Goal: Task Accomplishment & Management: Use online tool/utility

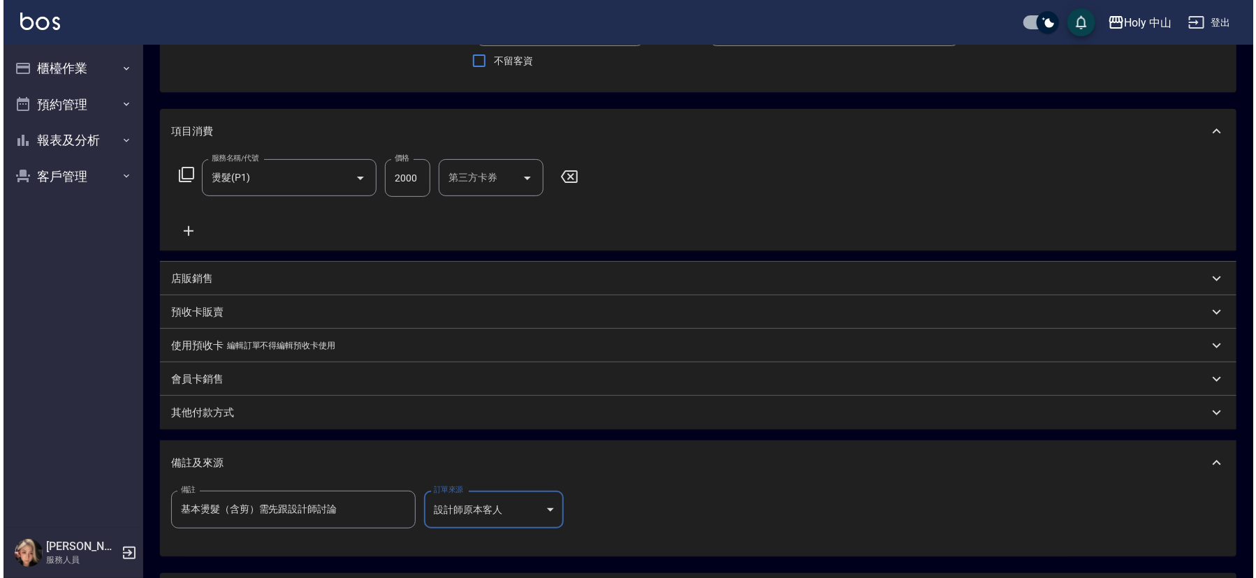
scroll to position [248, 0]
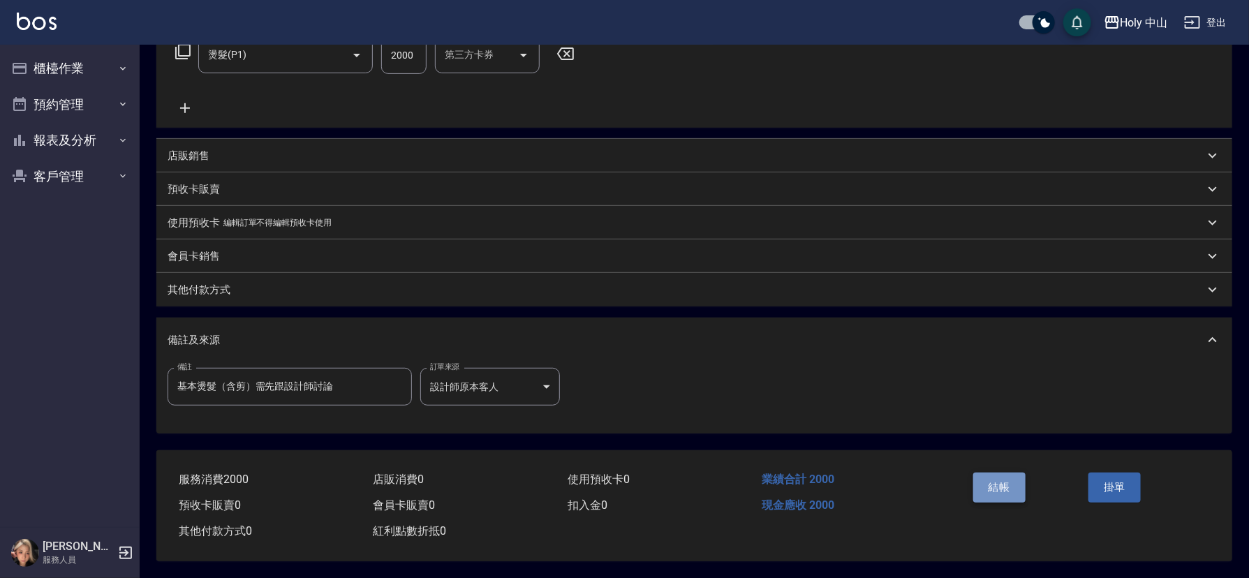
click at [999, 485] on button "結帳" at bounding box center [1000, 487] width 52 height 29
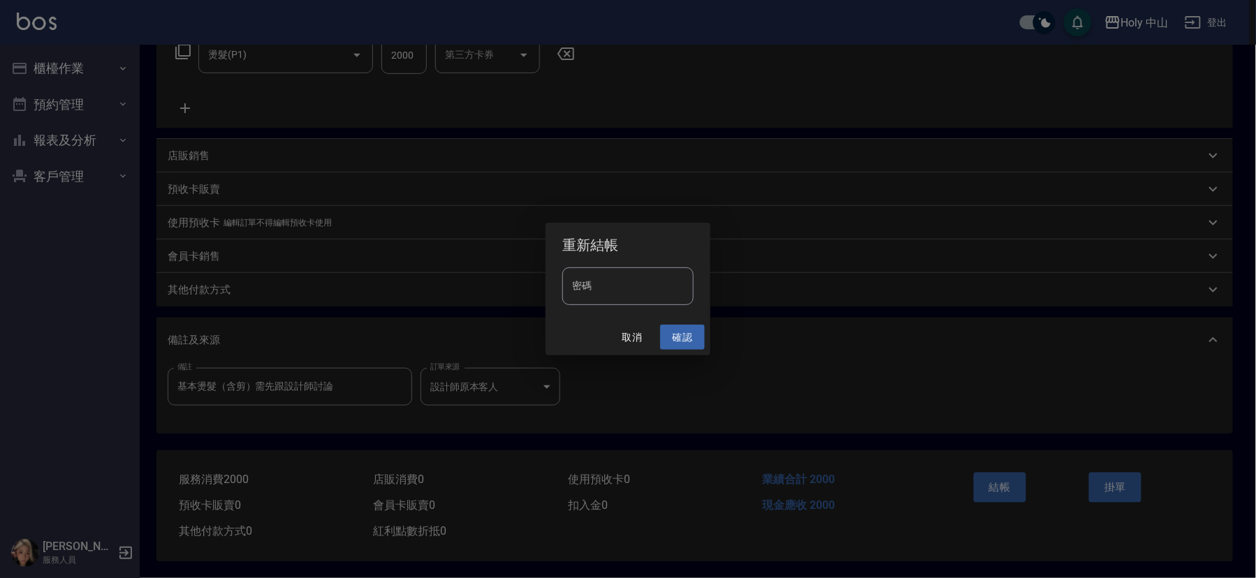
click at [683, 334] on button "確認" at bounding box center [682, 338] width 45 height 26
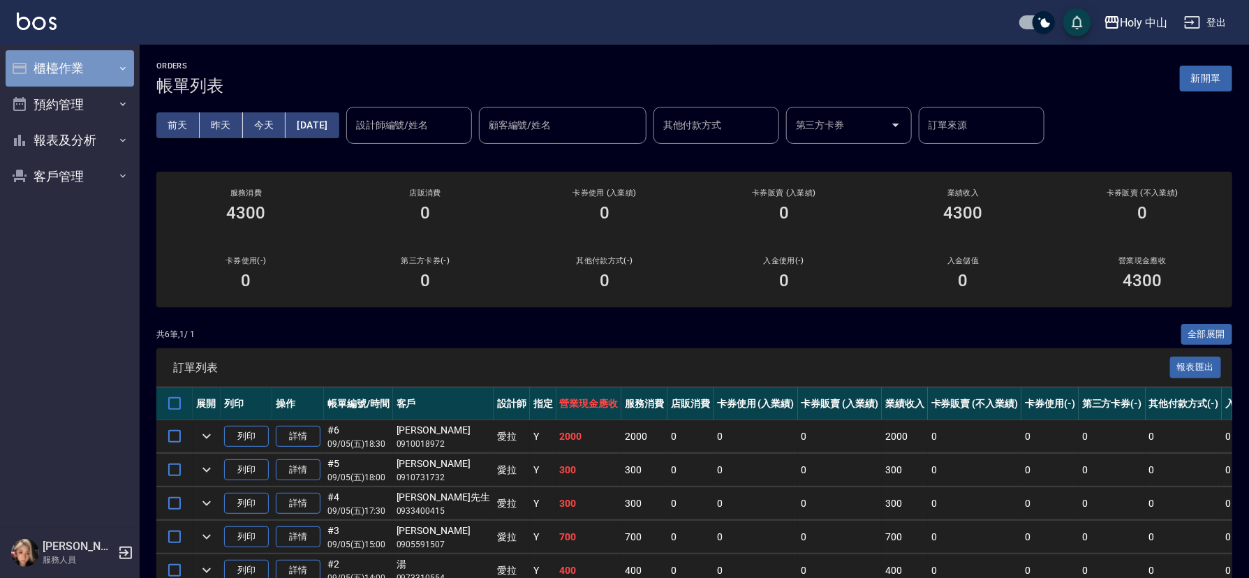
click at [106, 71] on button "櫃檯作業" at bounding box center [70, 68] width 128 height 36
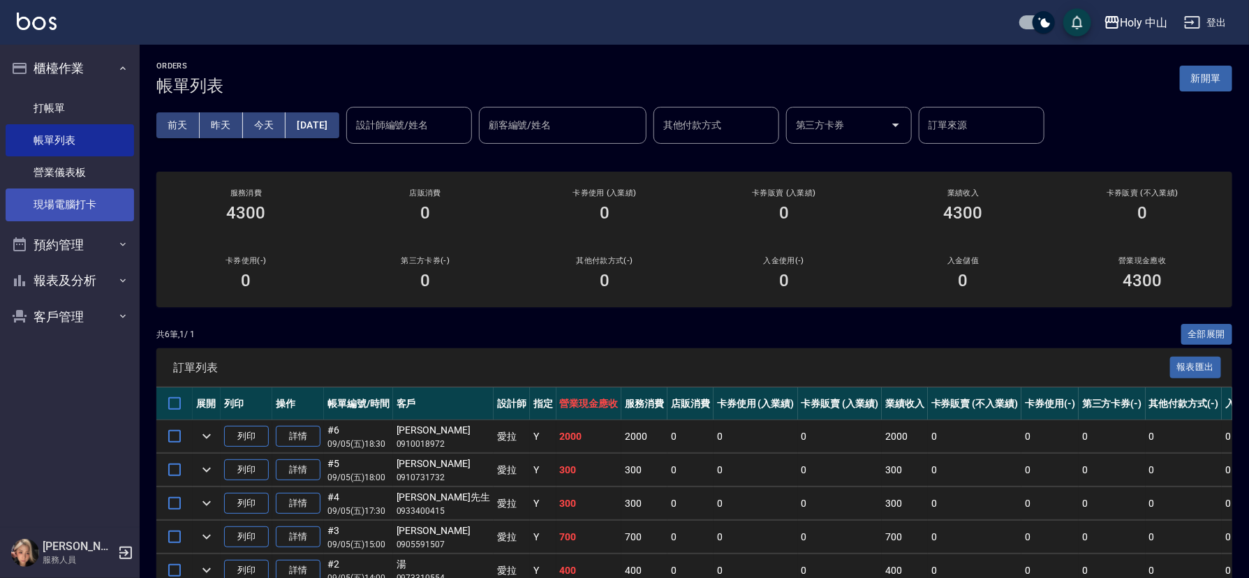
click at [96, 202] on link "現場電腦打卡" at bounding box center [70, 205] width 128 height 32
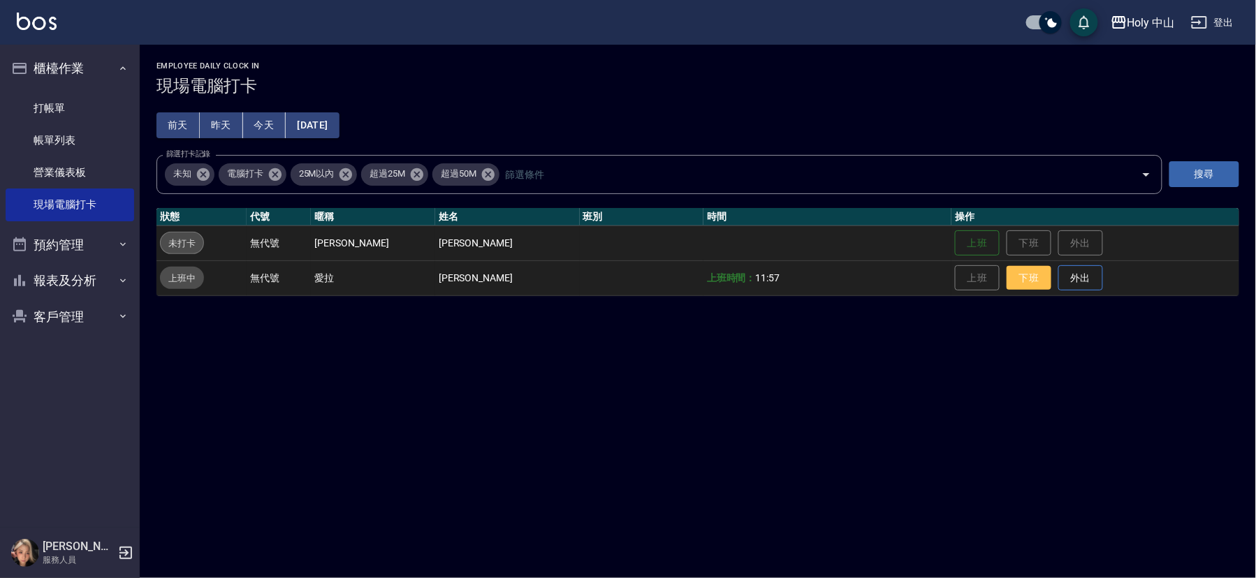
click at [1017, 281] on button "下班" at bounding box center [1028, 278] width 45 height 24
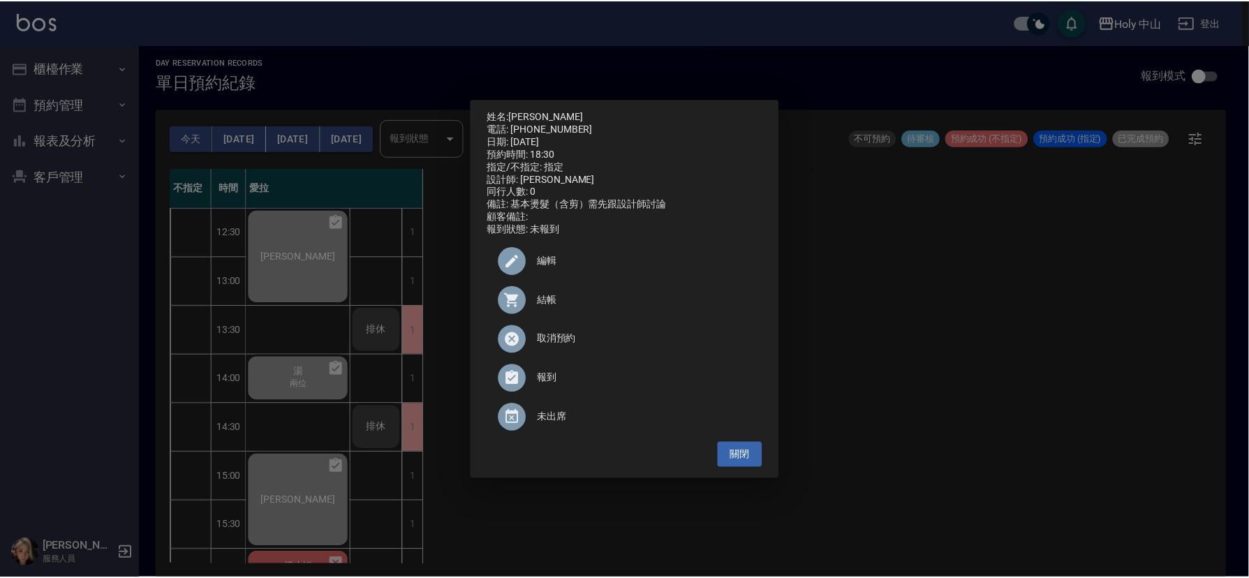
scroll to position [440, 0]
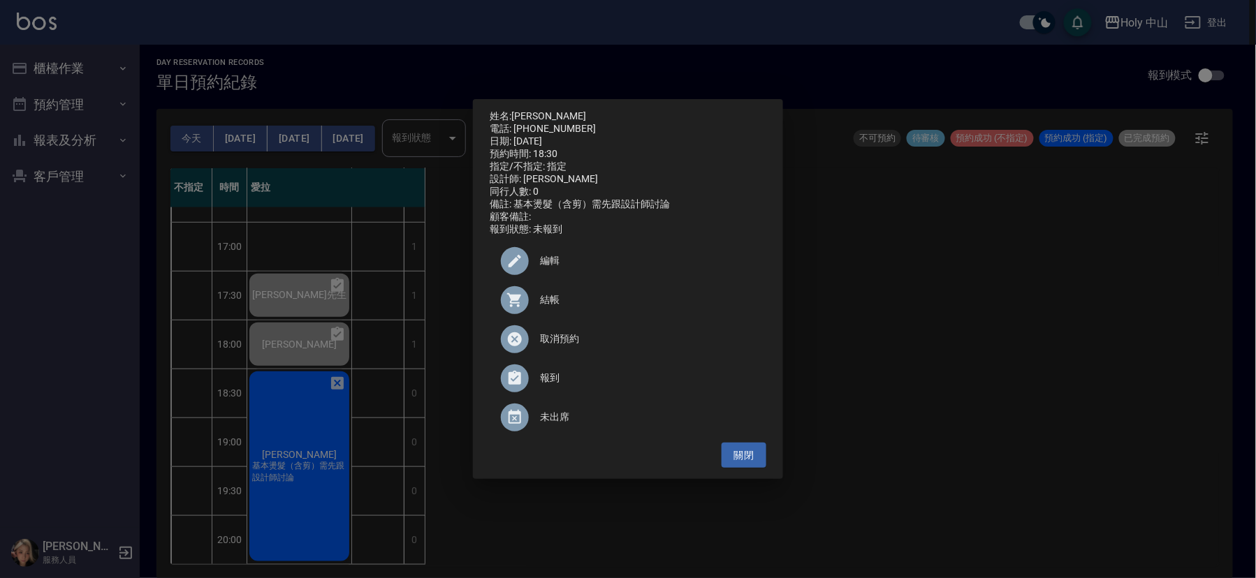
click at [1195, 389] on div "姓名: [PERSON_NAME] 電話: [PHONE_NUMBER] 日期: [DATE] 預約時間: 18:30 指定/不指定: 指定 設計師: 愛拉 …" at bounding box center [628, 289] width 1256 height 578
